Goal: Information Seeking & Learning: Find contact information

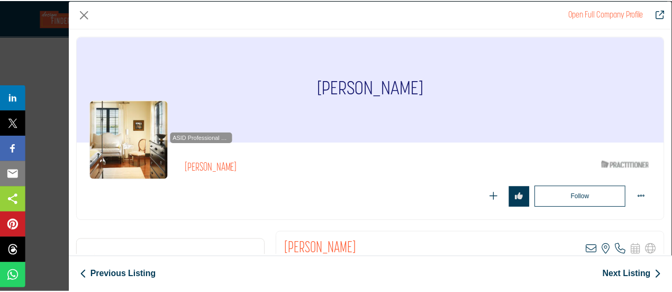
scroll to position [1588, 0]
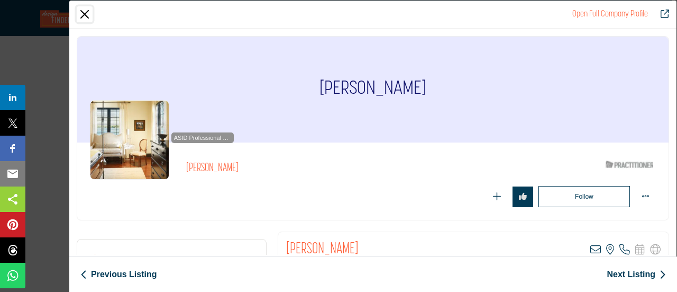
click at [87, 12] on button "Close" at bounding box center [85, 14] width 16 height 16
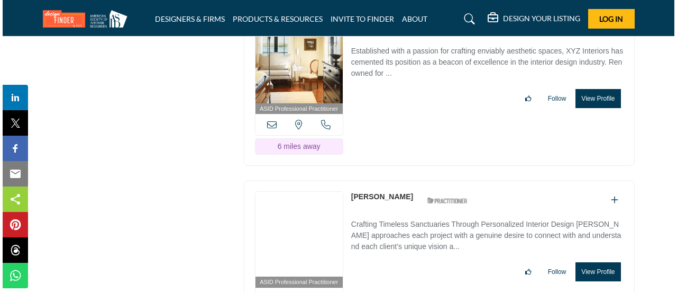
scroll to position [1746, 0]
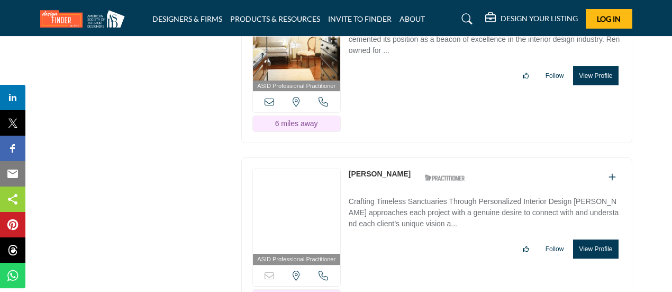
click at [595, 239] on button "View Profile" at bounding box center [595, 248] width 45 height 19
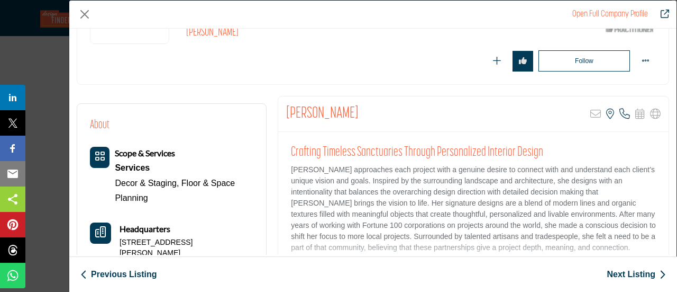
scroll to position [159, 0]
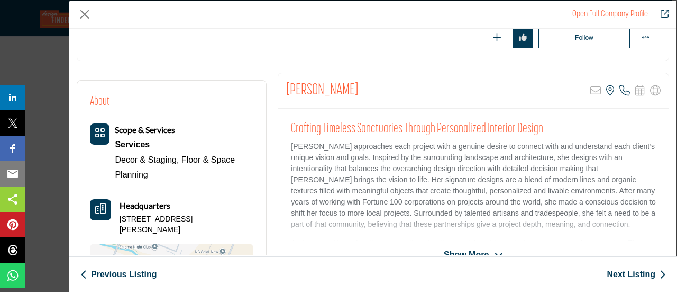
click at [458, 250] on span "Show More" at bounding box center [466, 254] width 45 height 13
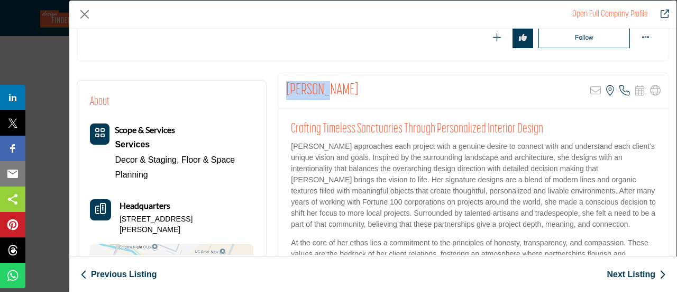
drag, startPoint x: 285, startPoint y: 87, endPoint x: 324, endPoint y: 80, distance: 39.7
click at [328, 85] on div "Jen Cobb Sorry, but this listing is on a subscription plan which does not allow…" at bounding box center [473, 90] width 391 height 35
copy h2 "Jen Cobb"
click at [85, 12] on button "Close" at bounding box center [85, 14] width 16 height 16
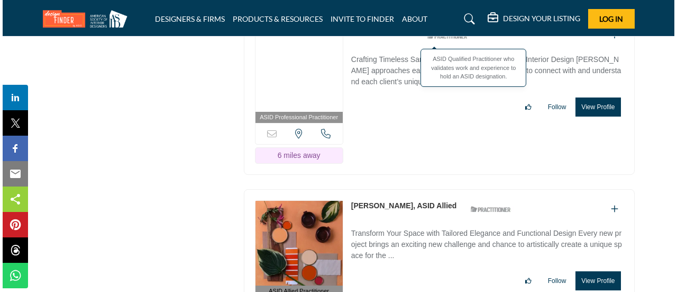
scroll to position [1905, 0]
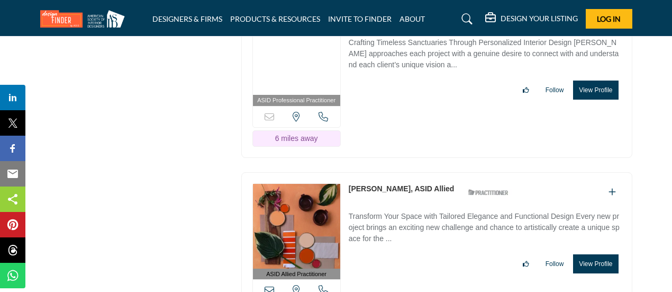
click at [591, 254] on button "View Profile" at bounding box center [595, 263] width 45 height 19
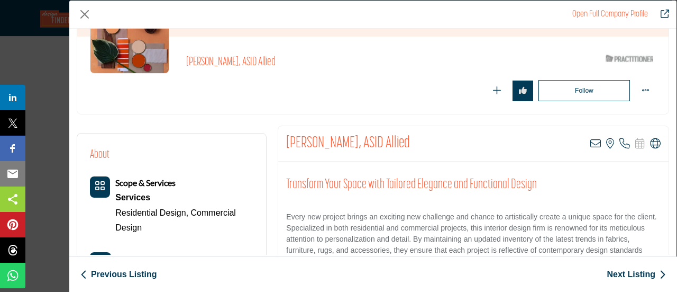
scroll to position [159, 0]
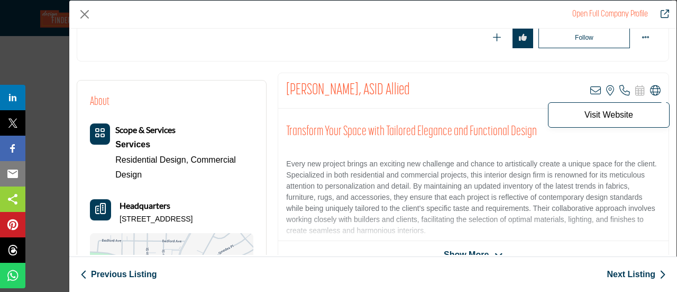
click at [650, 93] on icon "Company Data Modal" at bounding box center [655, 90] width 11 height 11
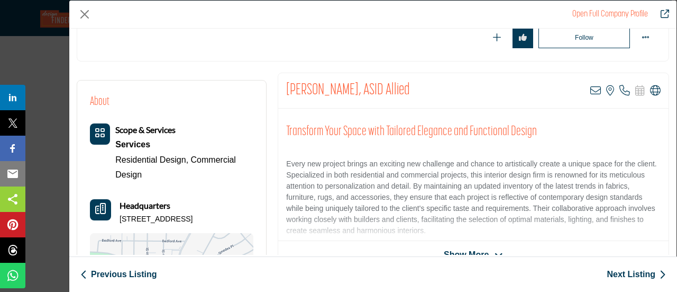
scroll to position [254, 0]
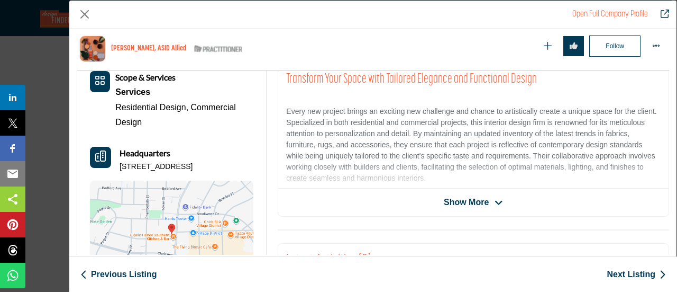
click at [459, 196] on span "Show More" at bounding box center [466, 202] width 45 height 13
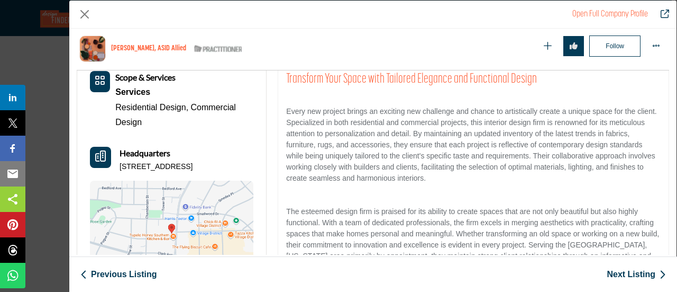
click at [339, 192] on div "Transform Your Space with Tailored Elegance and Functional Design Every new pro…" at bounding box center [473, 176] width 391 height 240
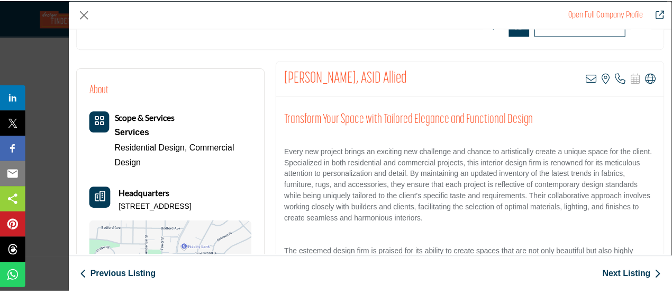
scroll to position [159, 0]
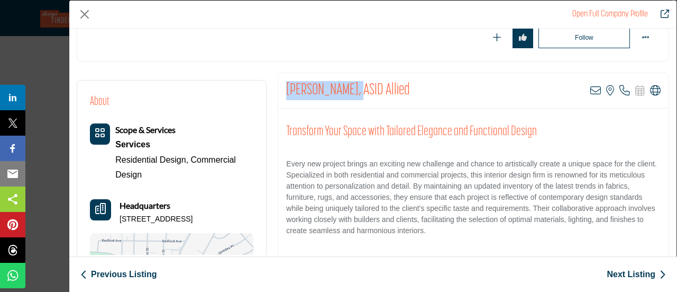
drag, startPoint x: 277, startPoint y: 95, endPoint x: 352, endPoint y: 96, distance: 74.6
click at [352, 96] on div "Marian Harrison, ASID Allied View email address of this listing View the locati…" at bounding box center [473, 90] width 391 height 35
copy h2 "Marian Harrison"
click at [84, 14] on button "Close" at bounding box center [85, 14] width 16 height 16
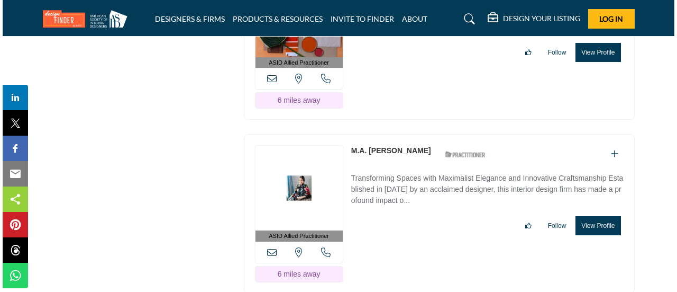
scroll to position [2117, 0]
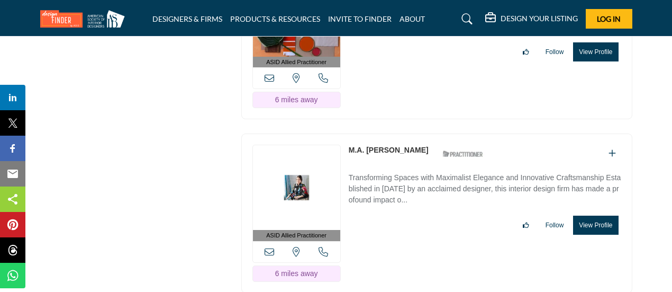
click at [599, 215] on button "View Profile" at bounding box center [595, 224] width 45 height 19
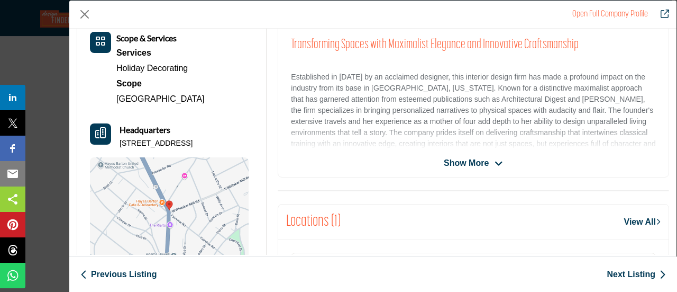
scroll to position [254, 0]
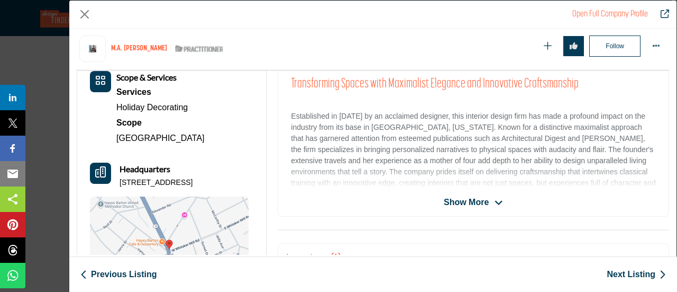
click at [472, 196] on span "Show More" at bounding box center [466, 202] width 45 height 13
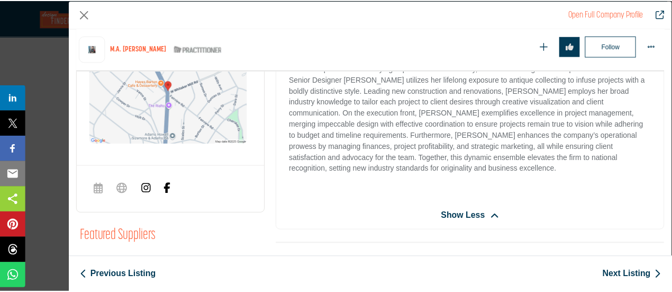
scroll to position [360, 0]
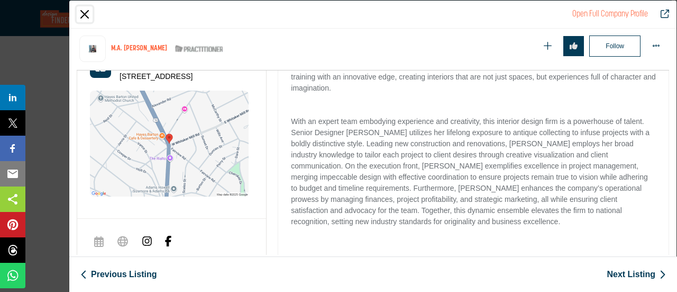
click at [87, 13] on button "Close" at bounding box center [85, 14] width 16 height 16
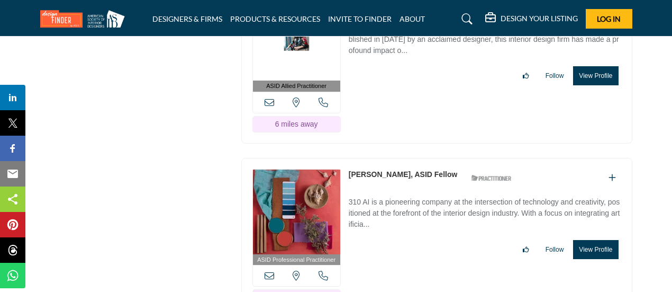
scroll to position [2276, 0]
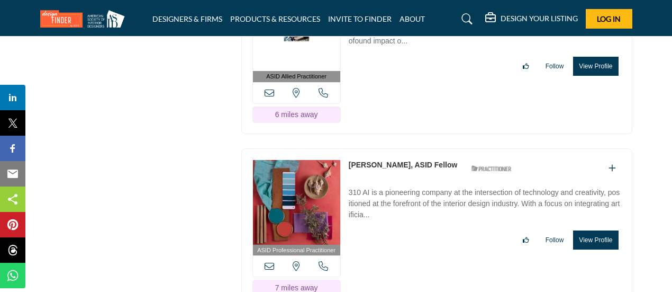
click at [592, 230] on button "View Profile" at bounding box center [595, 239] width 45 height 19
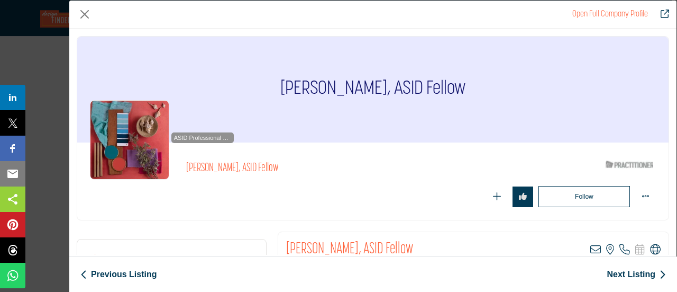
click at [653, 250] on icon "Company Data Modal" at bounding box center [655, 249] width 11 height 11
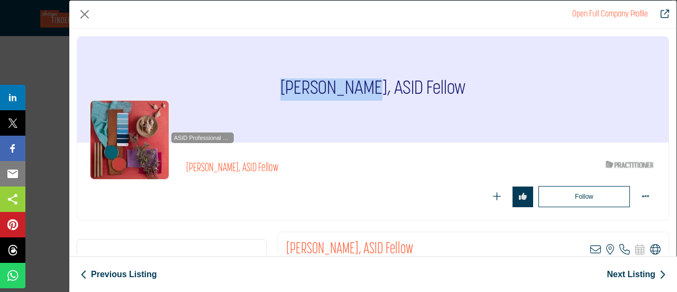
drag, startPoint x: 288, startPoint y: 84, endPoint x: 370, endPoint y: 84, distance: 82.6
click at [370, 84] on div "Emily Walser, ASID Fellow" at bounding box center [373, 90] width 592 height 106
copy h1 "Emily Walser"
click at [84, 12] on button "Close" at bounding box center [85, 14] width 16 height 16
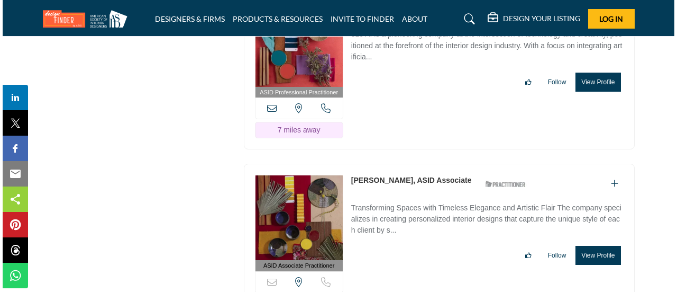
scroll to position [2434, 0]
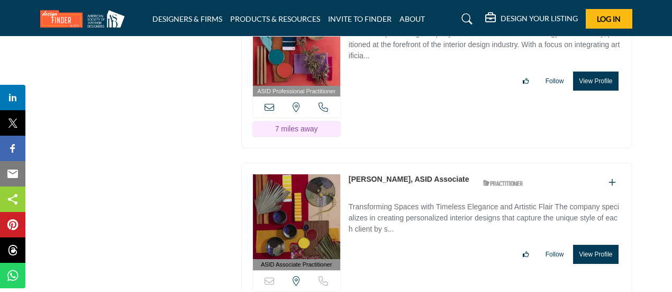
click at [595, 245] on button "View Profile" at bounding box center [595, 254] width 45 height 19
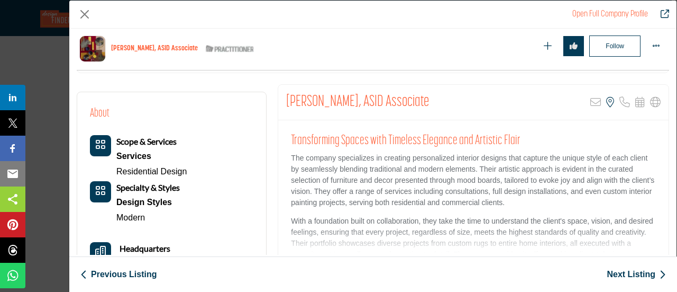
scroll to position [254, 0]
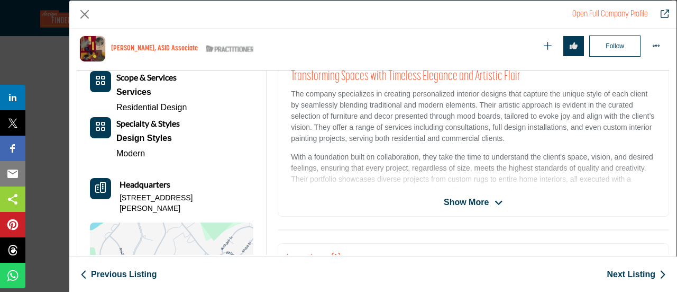
click at [476, 202] on span "Show More" at bounding box center [466, 202] width 45 height 13
click at [476, 202] on p "With a foundation built on collaboration, they take the time to understand the …" at bounding box center [473, 179] width 365 height 56
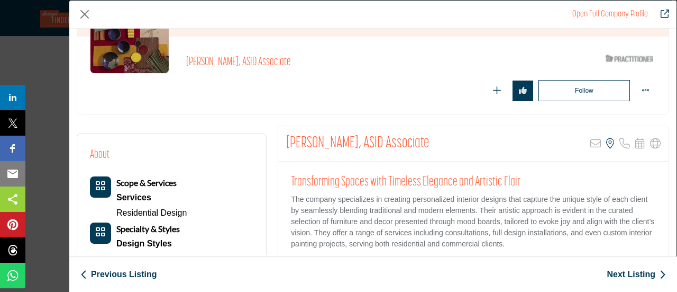
scroll to position [159, 0]
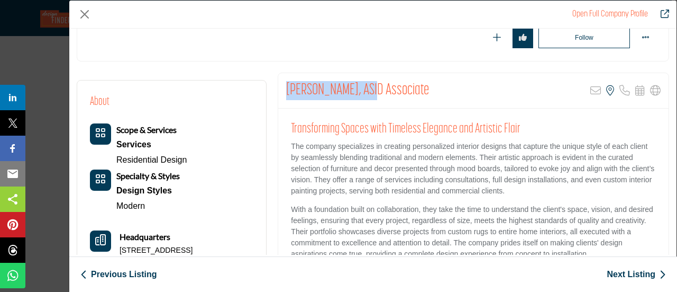
drag, startPoint x: 286, startPoint y: 92, endPoint x: 368, endPoint y: 89, distance: 82.1
click at [368, 89] on h2 "Meredith McCaskill, ASID Associate" at bounding box center [357, 90] width 143 height 19
drag, startPoint x: 286, startPoint y: 88, endPoint x: 367, endPoint y: 89, distance: 80.5
click at [367, 89] on h2 "Meredith McCaskill, ASID Associate" at bounding box center [357, 90] width 143 height 19
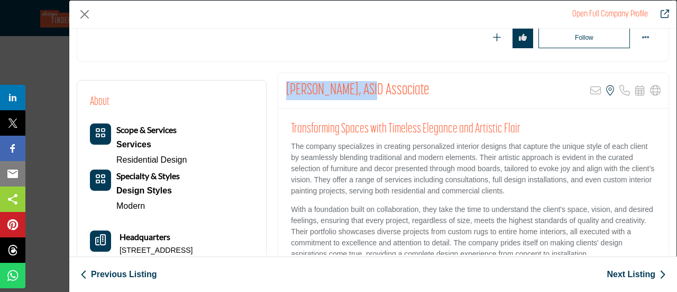
copy h2 "Meredith McCaskill"
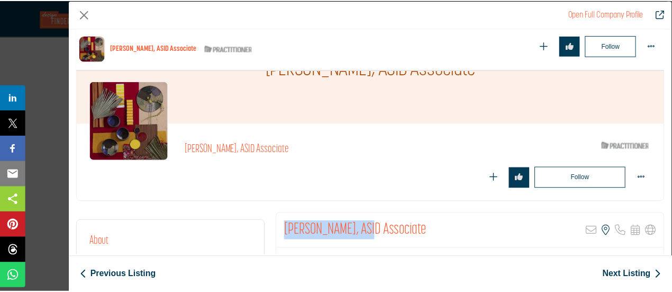
scroll to position [53, 0]
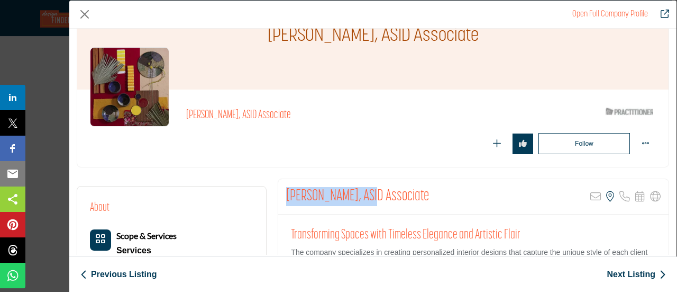
click at [302, 201] on h2 "Meredith McCaskill, ASID Associate" at bounding box center [357, 196] width 143 height 19
drag, startPoint x: 284, startPoint y: 194, endPoint x: 367, endPoint y: 194, distance: 82.6
click at [367, 194] on h2 "Meredith McCaskill, ASID Associate" at bounding box center [357, 196] width 143 height 19
copy h2 "Meredith McCaskill"
click at [87, 12] on button "Close" at bounding box center [85, 14] width 16 height 16
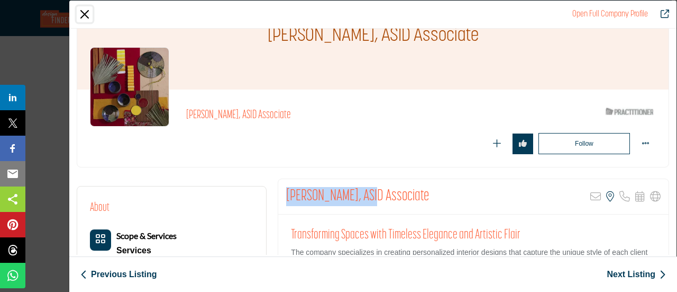
click at [87, 12] on button "Close" at bounding box center [85, 14] width 16 height 16
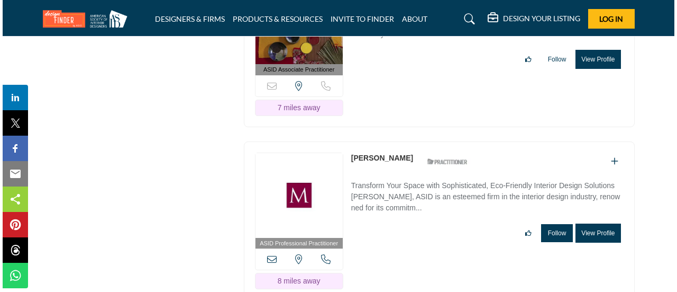
scroll to position [2646, 0]
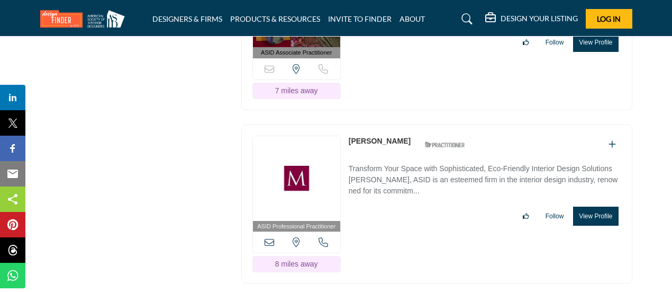
click at [596, 206] on button "View Profile" at bounding box center [595, 215] width 45 height 19
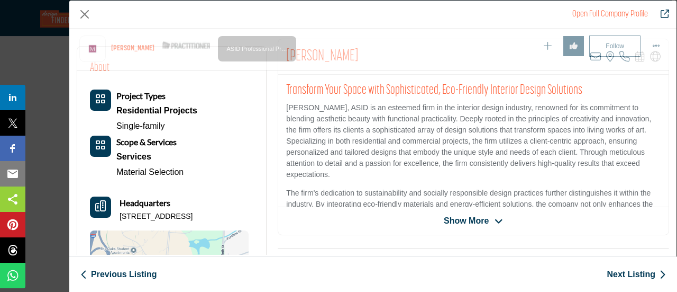
scroll to position [307, 0]
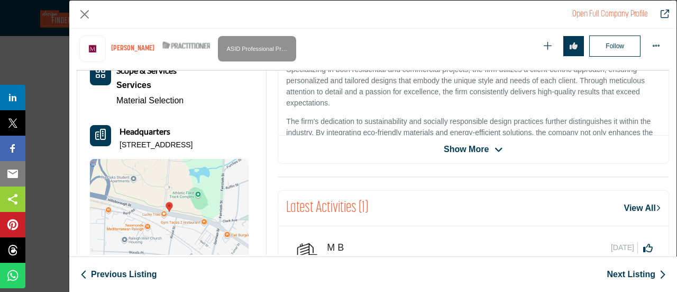
click at [464, 147] on span "Show More" at bounding box center [466, 149] width 45 height 13
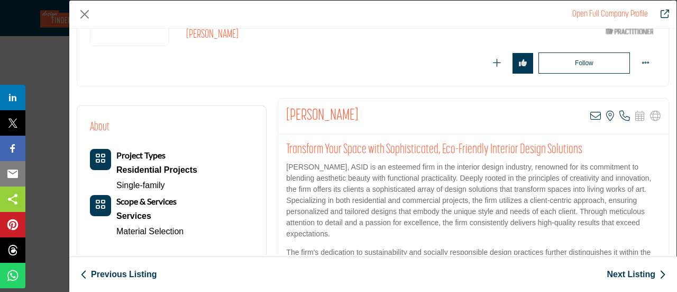
scroll to position [106, 0]
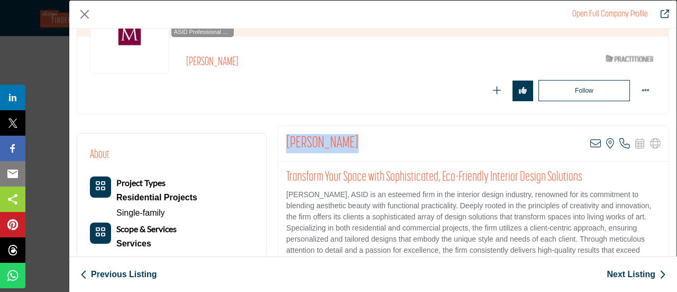
drag, startPoint x: 286, startPoint y: 147, endPoint x: 349, endPoint y: 143, distance: 62.5
click at [349, 143] on div "Julie Watkins View email address of this listing View the location of this list…" at bounding box center [473, 143] width 391 height 35
copy h2 "Julie Watkins"
